Goal: Transaction & Acquisition: Purchase product/service

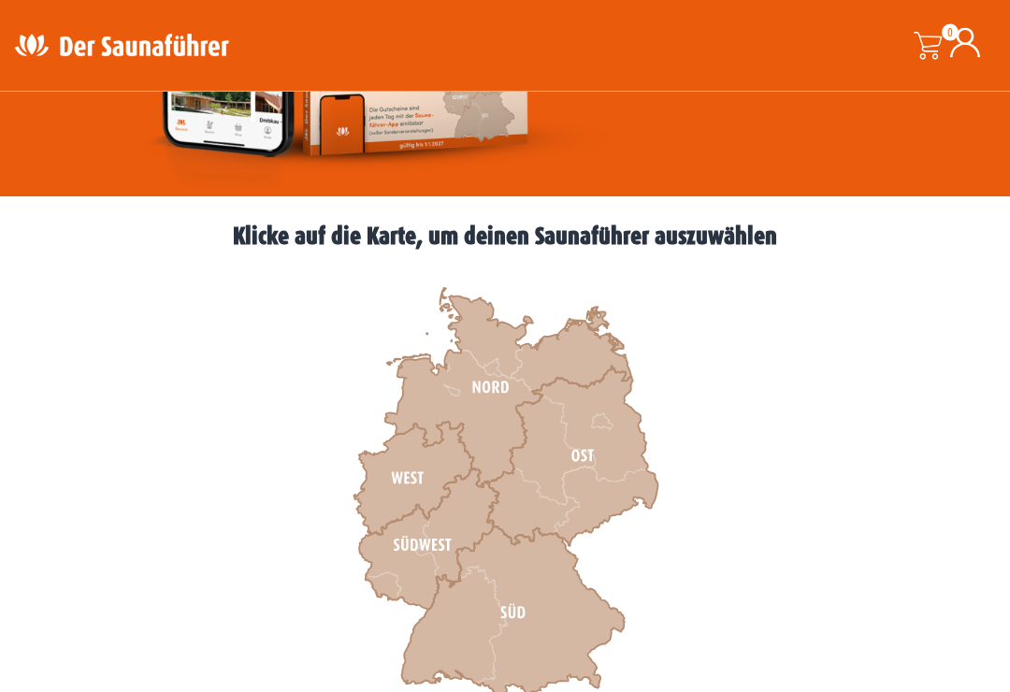
scroll to position [450, 0]
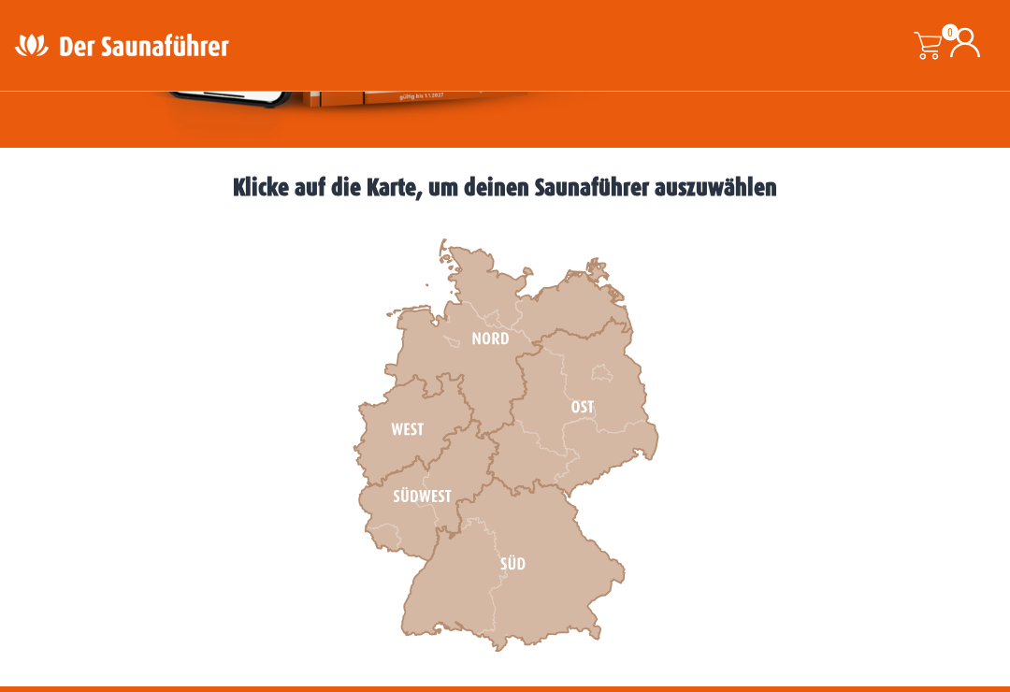
click at [522, 545] on icon at bounding box center [512, 566] width 223 height 174
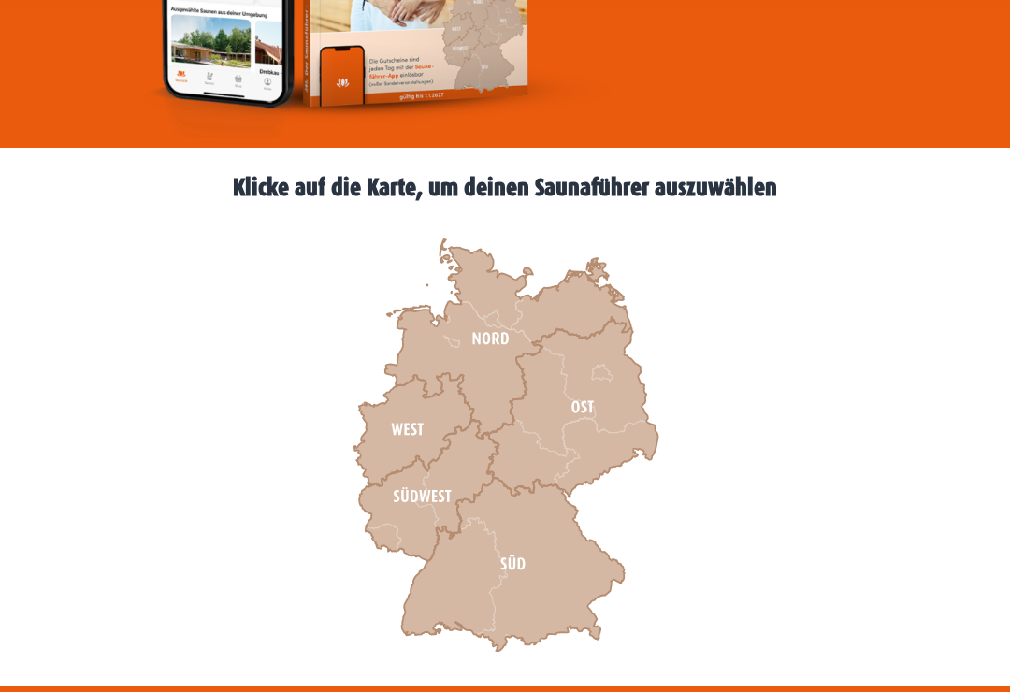
scroll to position [557, 0]
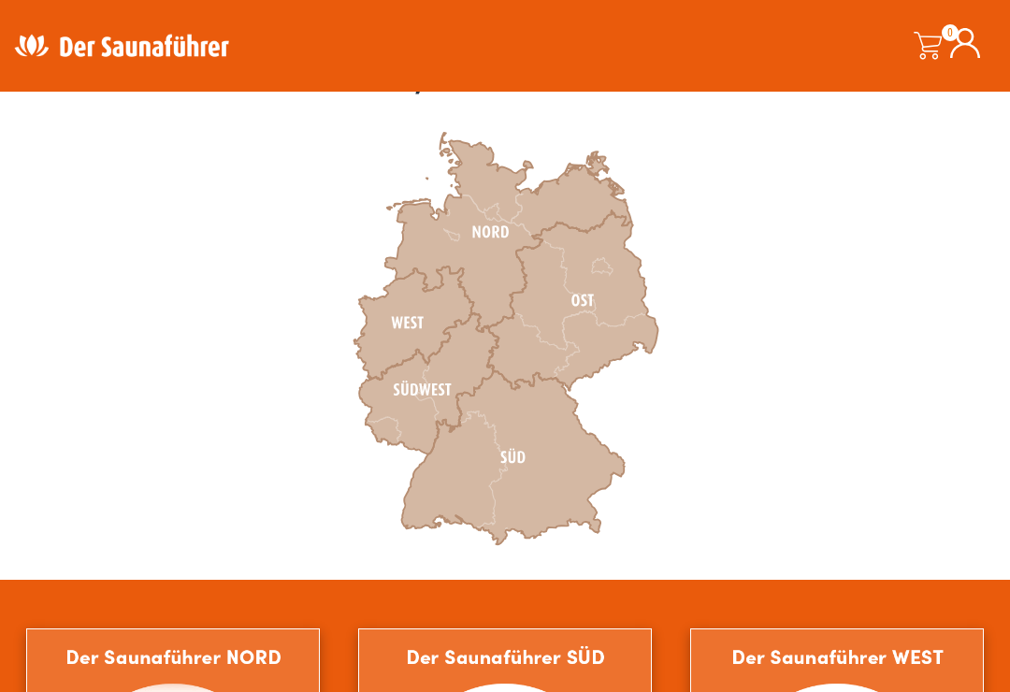
click at [446, 375] on icon at bounding box center [427, 383] width 139 height 141
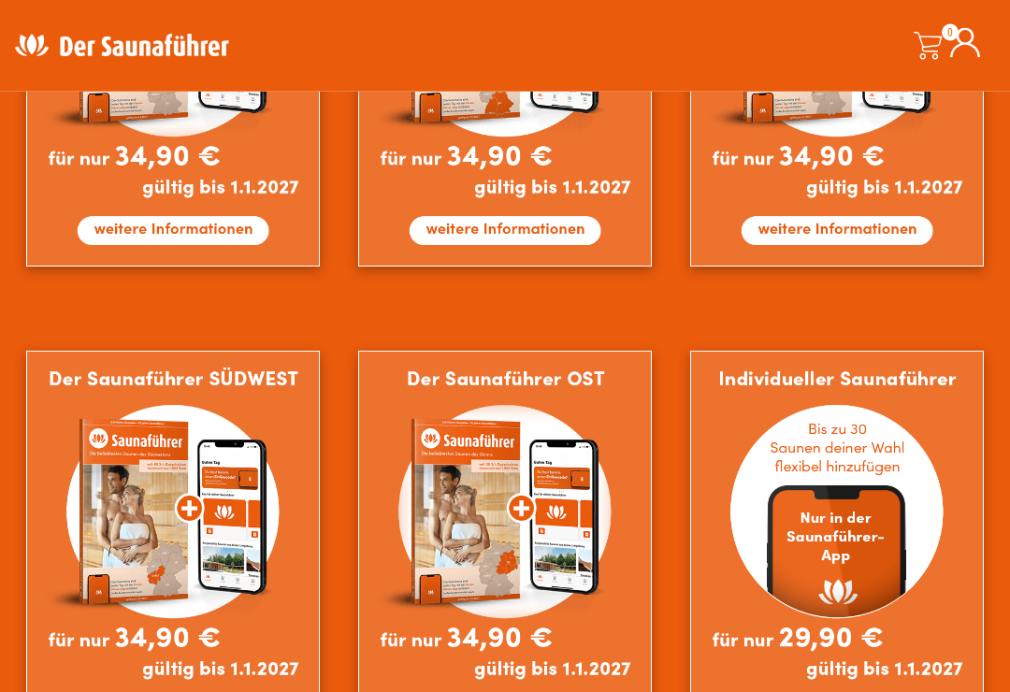
scroll to position [1318, 0]
click at [806, 536] on img at bounding box center [836, 549] width 293 height 397
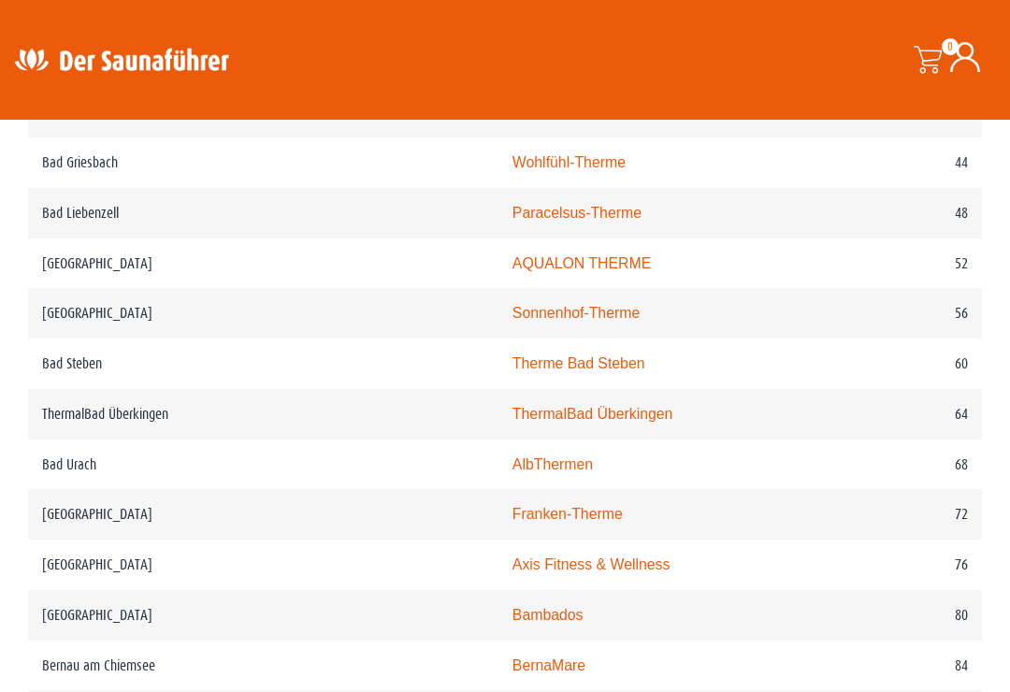
scroll to position [1229, 0]
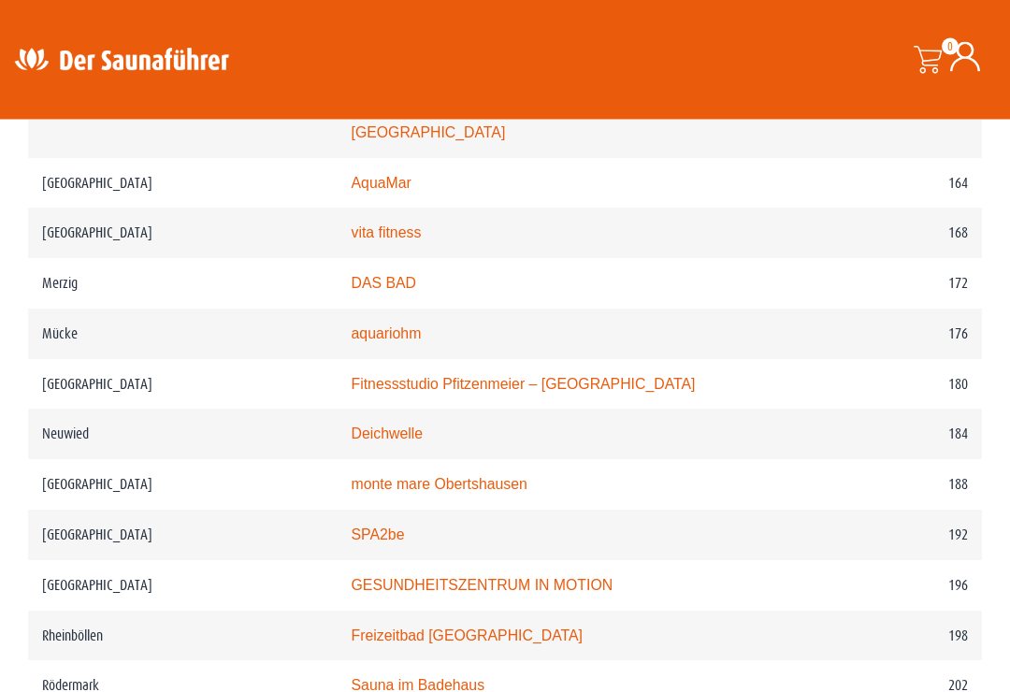
scroll to position [3008, 0]
click at [57, 465] on td "Obertshausen" at bounding box center [183, 484] width 310 height 50
click at [64, 461] on td "Obertshausen" at bounding box center [183, 484] width 310 height 50
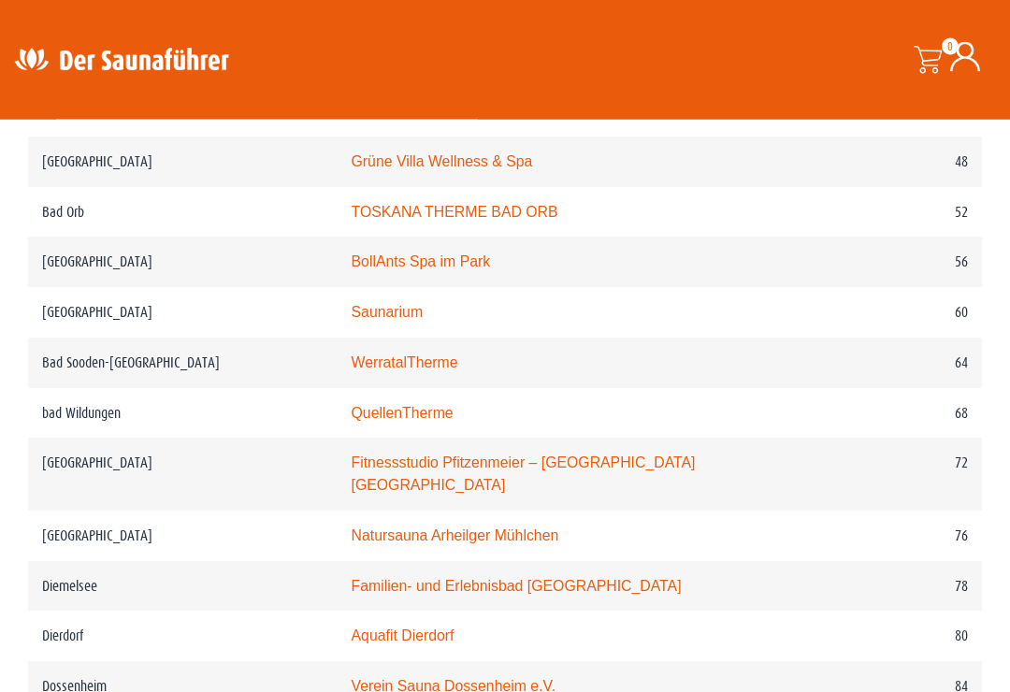
scroll to position [1255, 0]
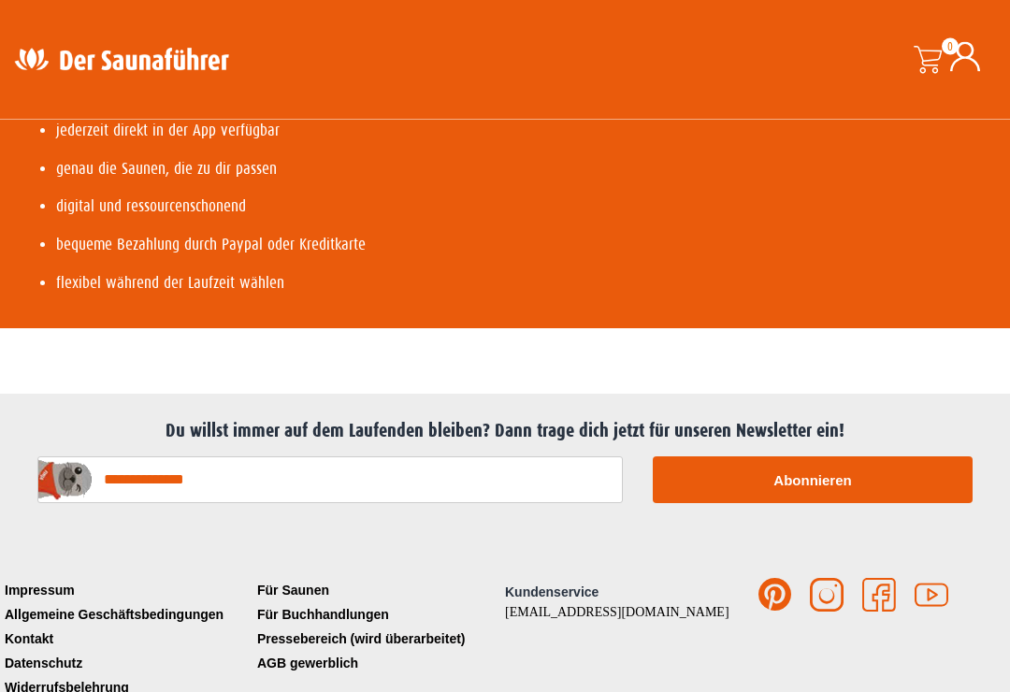
scroll to position [950, 0]
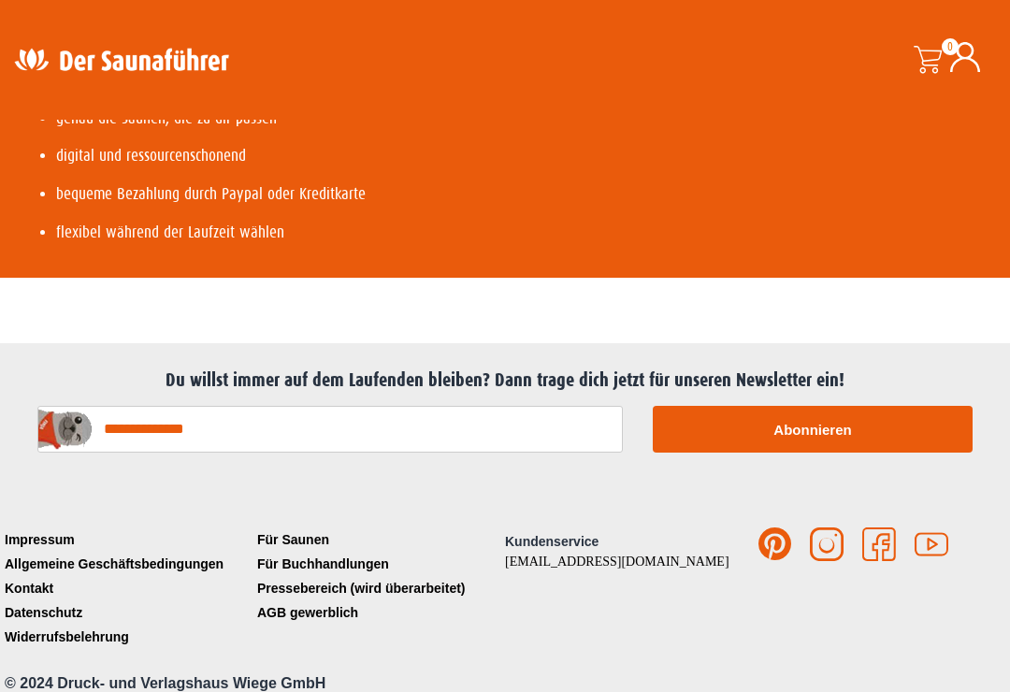
click at [98, 245] on p "flexibel während der Laufzeit wählen" at bounding box center [243, 233] width 375 height 24
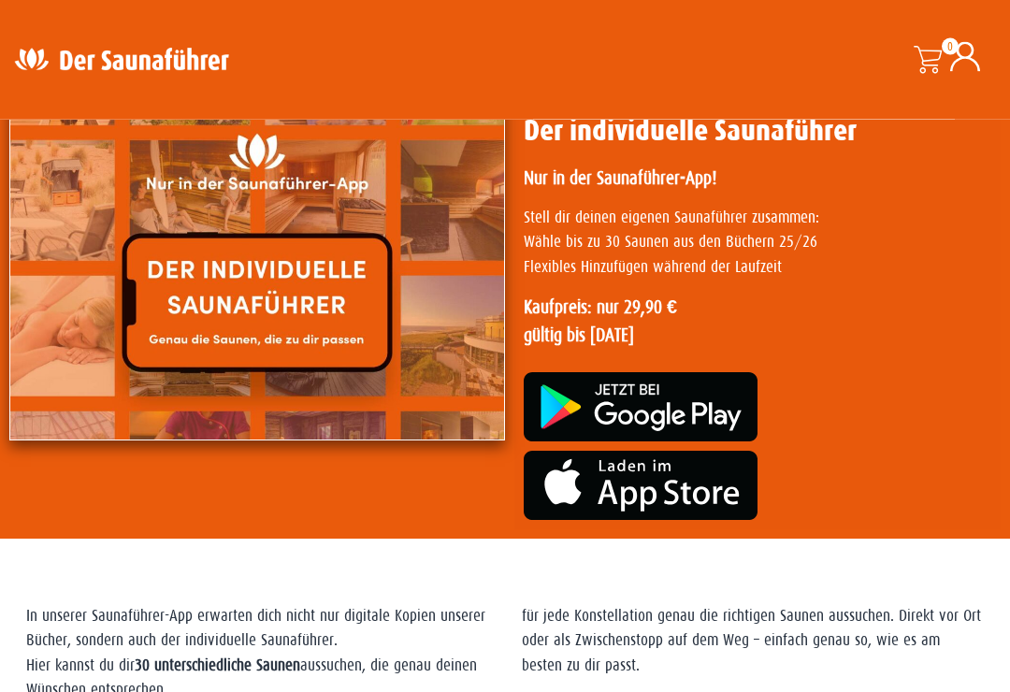
scroll to position [0, 0]
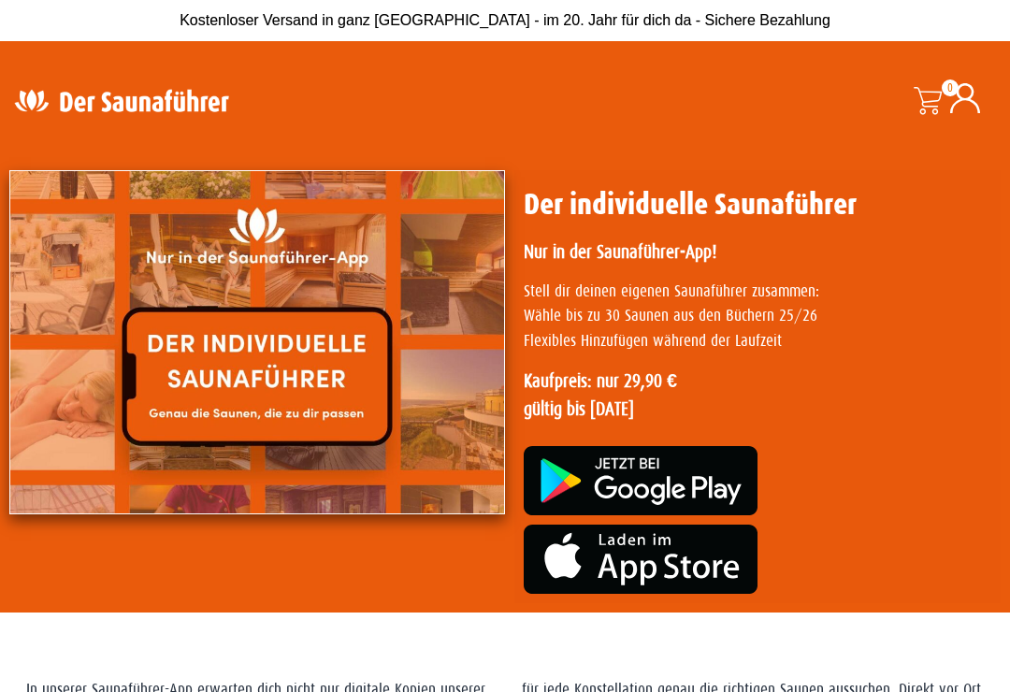
click at [224, 384] on img at bounding box center [257, 342] width 496 height 344
click at [226, 379] on img at bounding box center [257, 342] width 496 height 344
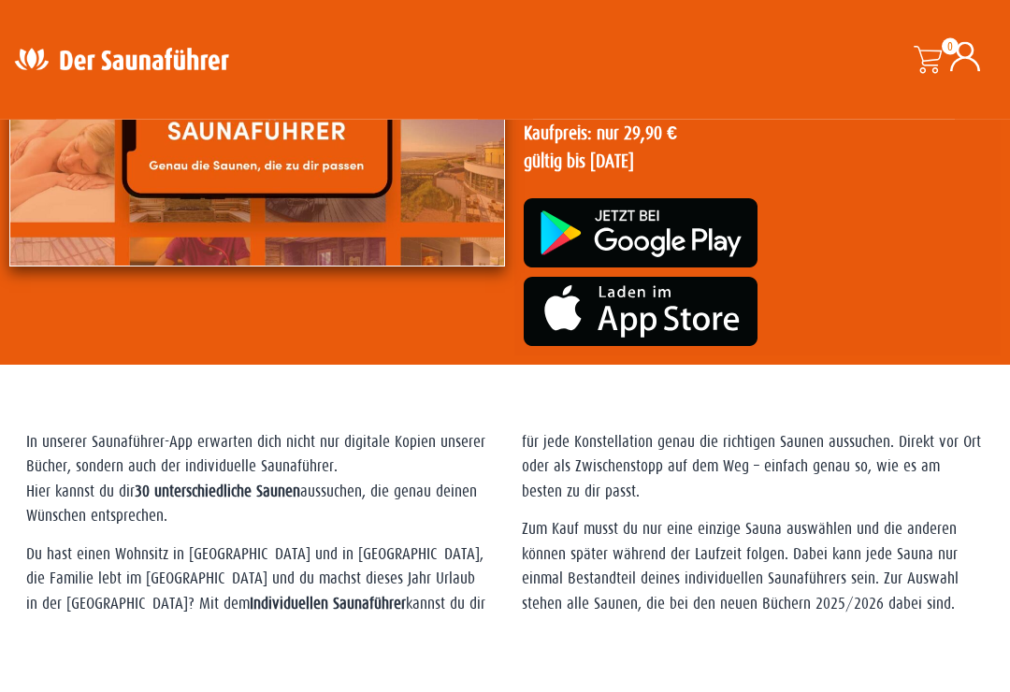
scroll to position [249, 0]
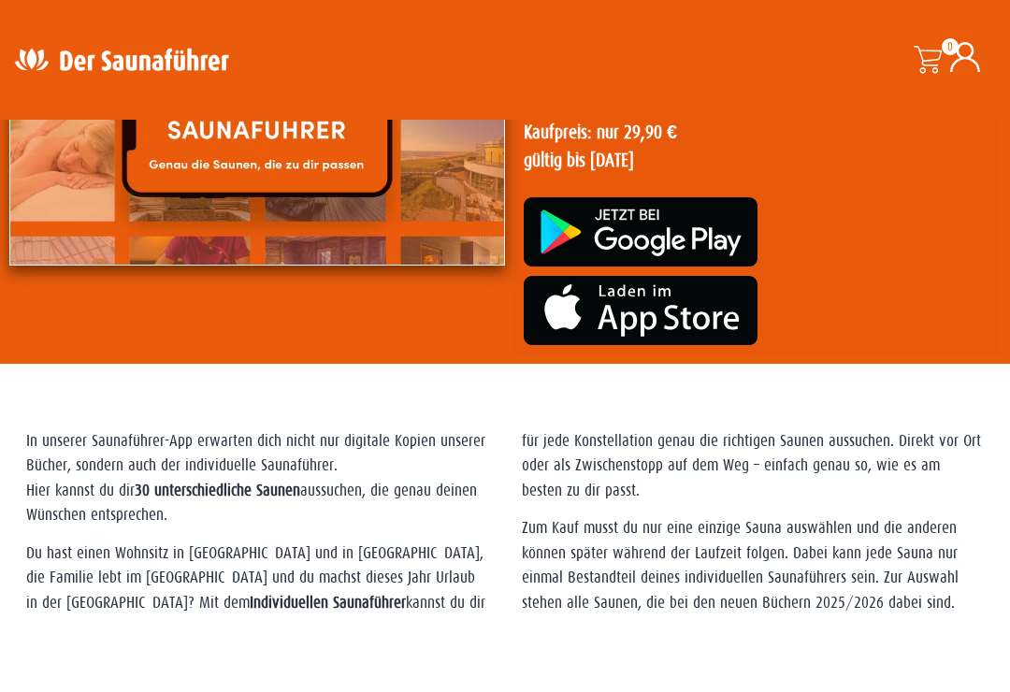
click at [585, 306] on img at bounding box center [641, 310] width 234 height 69
